Goal: Find specific page/section: Find specific page/section

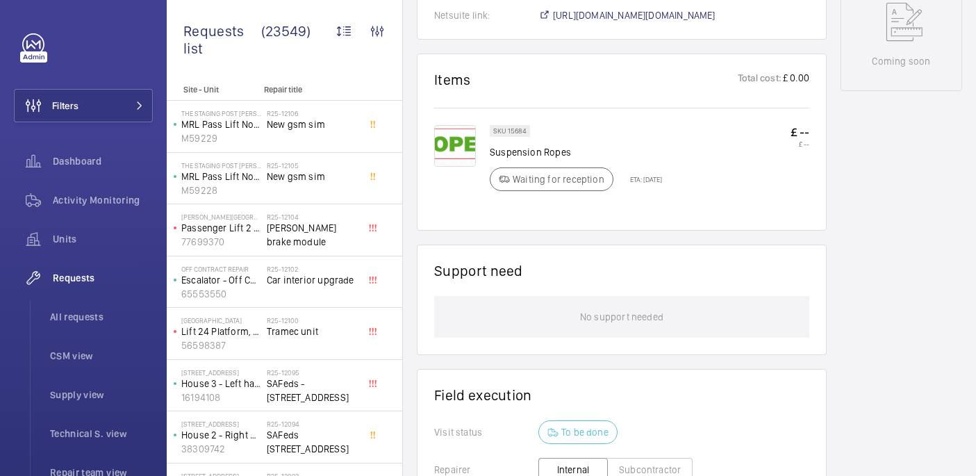
scroll to position [717, 0]
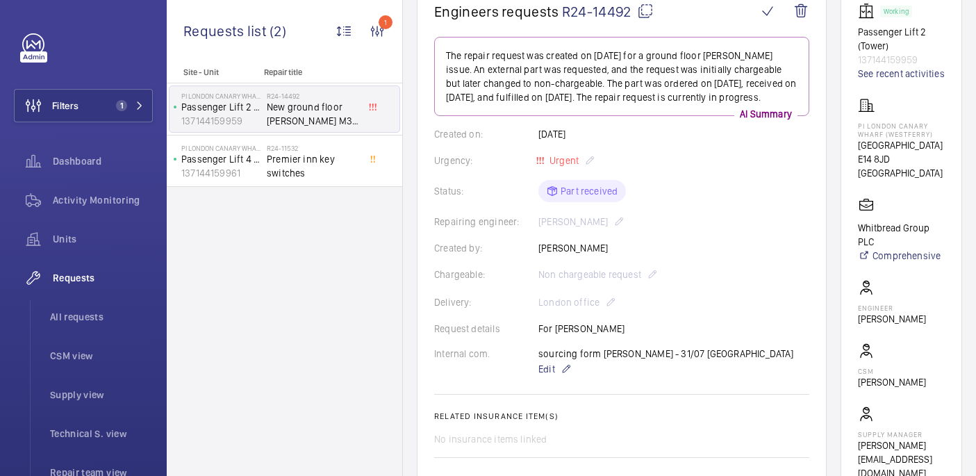
scroll to position [109, 0]
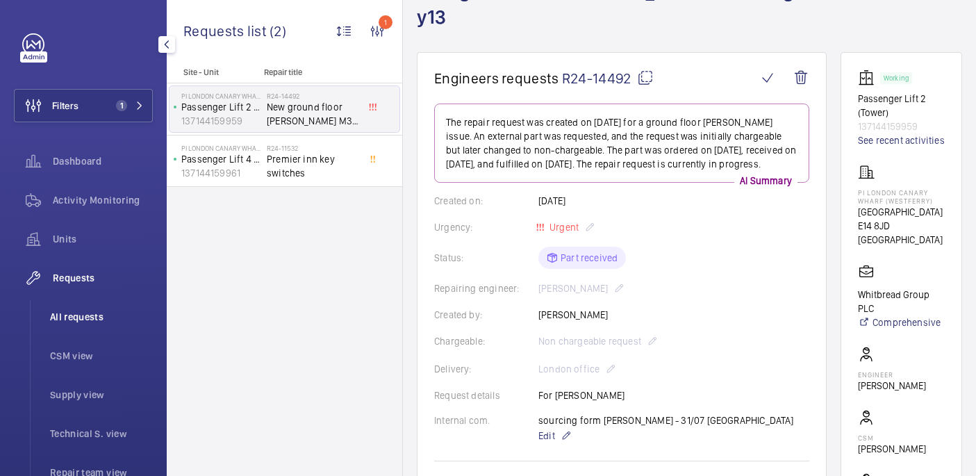
click at [93, 320] on span "All requests" at bounding box center [101, 317] width 103 height 14
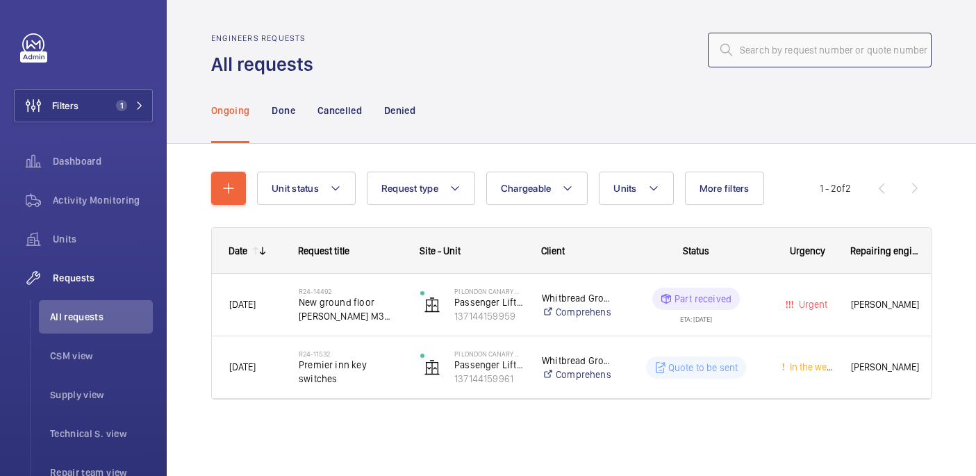
click at [772, 51] on input "text" at bounding box center [820, 50] width 224 height 35
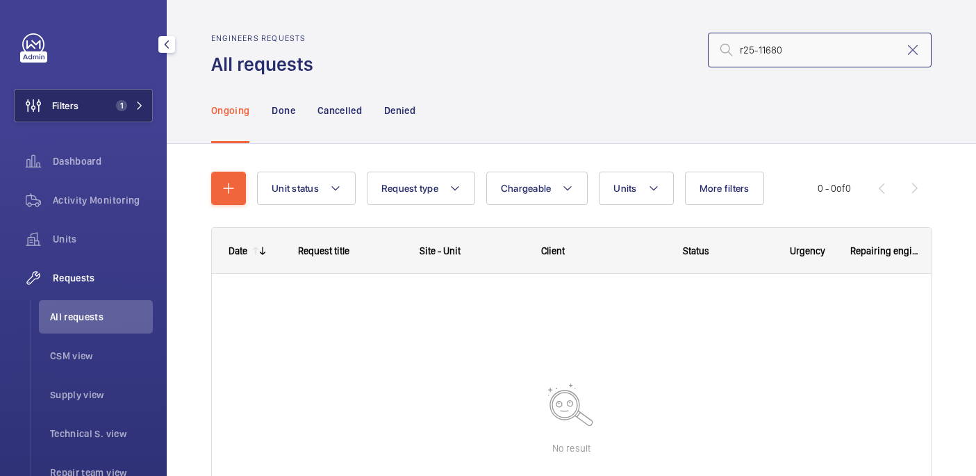
type input "r25-11680"
click at [83, 110] on button "Filters 1" at bounding box center [83, 105] width 139 height 33
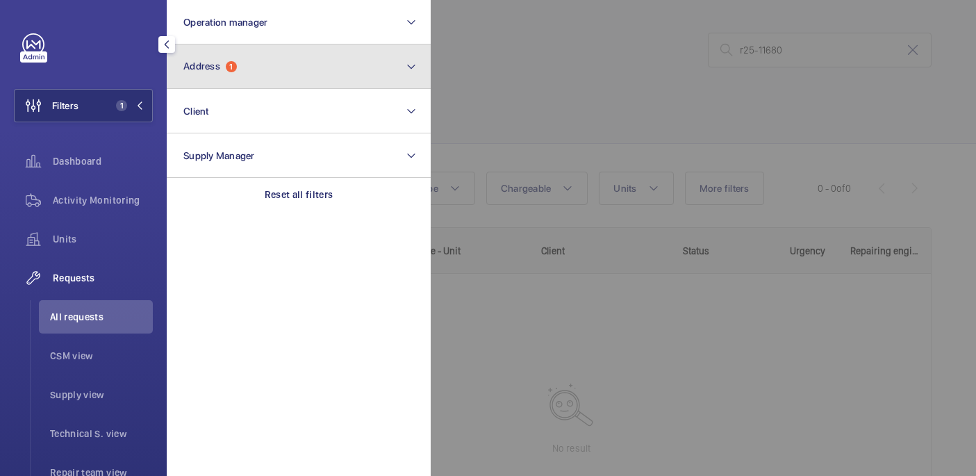
click at [340, 69] on button "Address 1" at bounding box center [299, 66] width 264 height 44
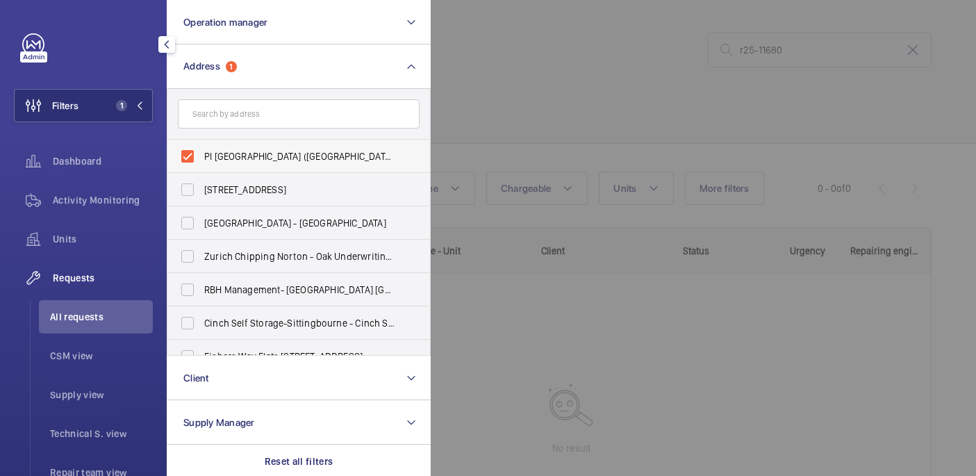
click at [270, 163] on span "PI [GEOGRAPHIC_DATA] ([GEOGRAPHIC_DATA]) - [STREET_ADDRESS]" at bounding box center [299, 156] width 191 height 14
click at [201, 163] on input "PI [GEOGRAPHIC_DATA] ([GEOGRAPHIC_DATA]) - [STREET_ADDRESS]" at bounding box center [188, 156] width 28 height 28
checkbox input "false"
click at [586, 105] on div at bounding box center [919, 238] width 976 height 476
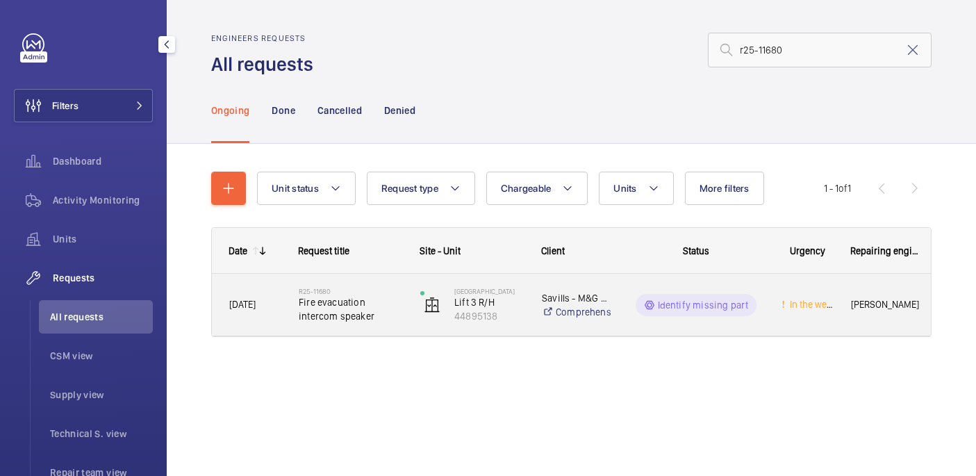
click at [365, 307] on span "Fire evacuation intercom speaker" at bounding box center [351, 309] width 104 height 28
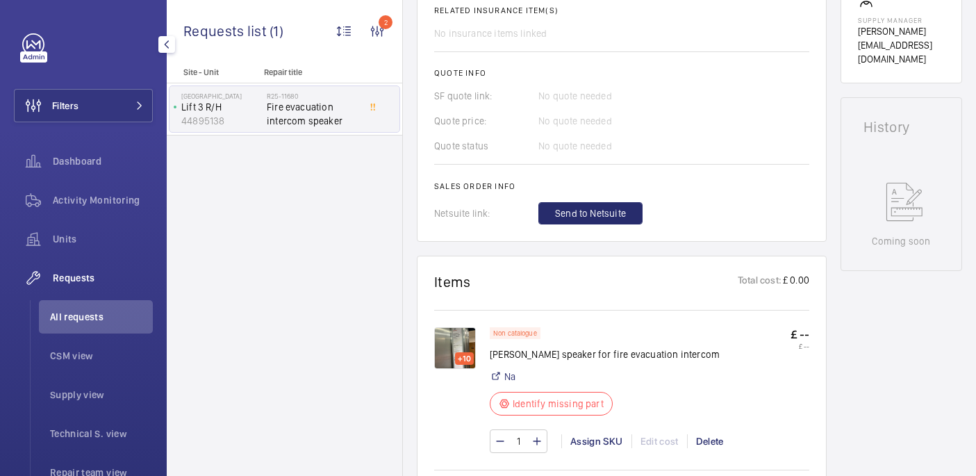
scroll to position [558, 0]
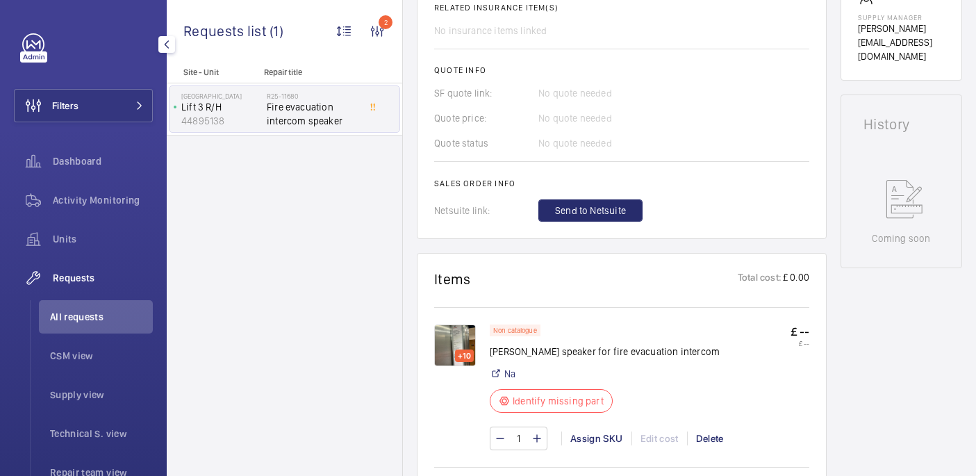
click at [463, 336] on img at bounding box center [455, 345] width 42 height 42
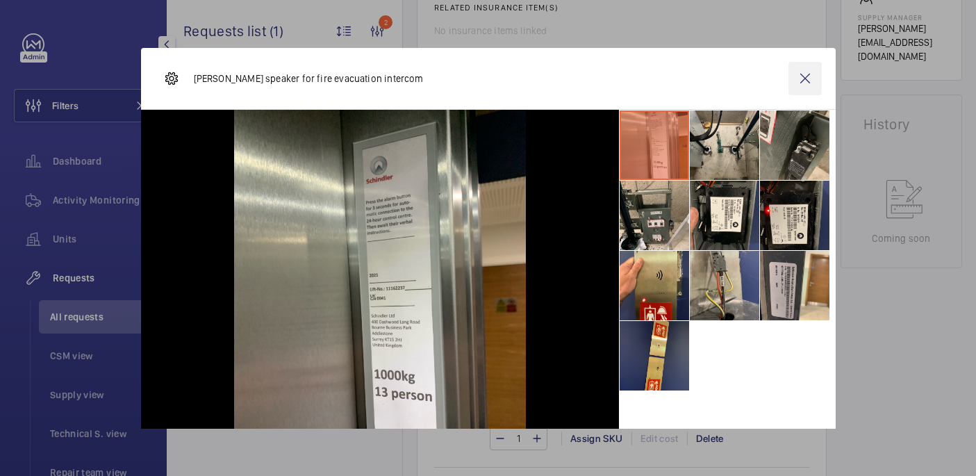
click at [809, 78] on wm-front-icon-button at bounding box center [804, 78] width 33 height 33
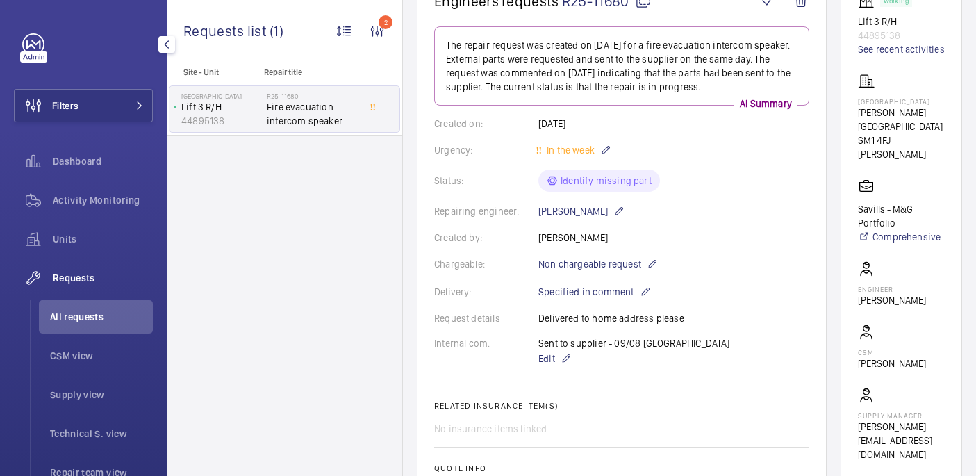
scroll to position [90, 0]
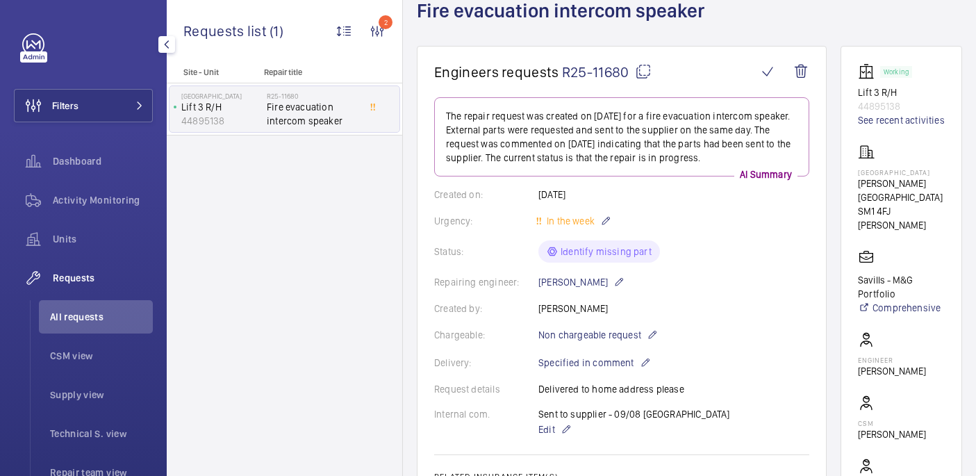
click at [645, 72] on mat-icon at bounding box center [643, 71] width 17 height 17
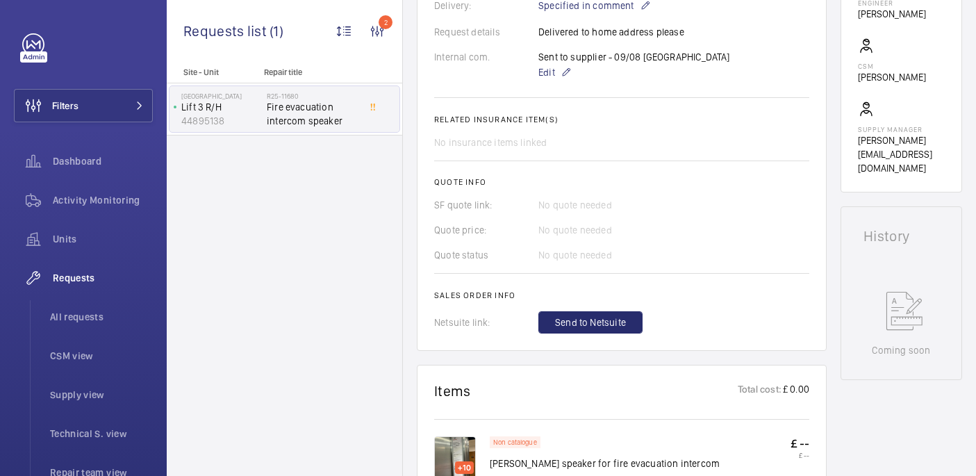
scroll to position [579, 0]
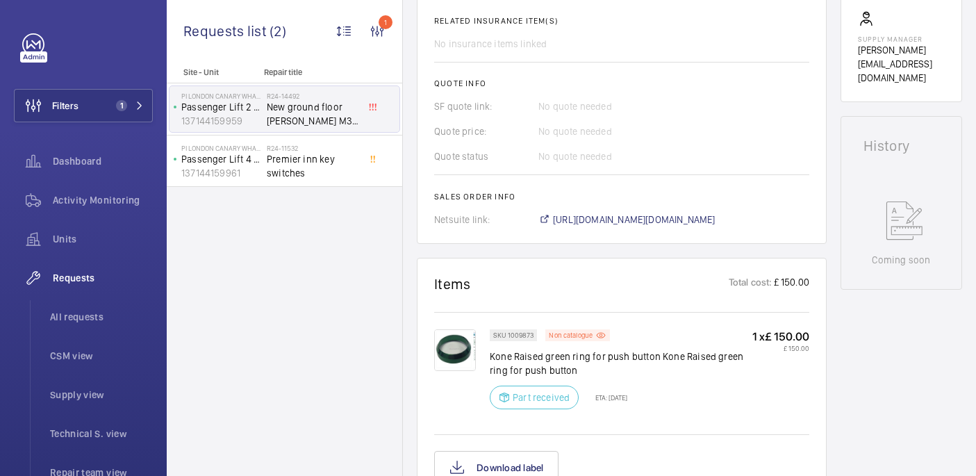
scroll to position [609, 0]
